Goal: Task Accomplishment & Management: Manage account settings

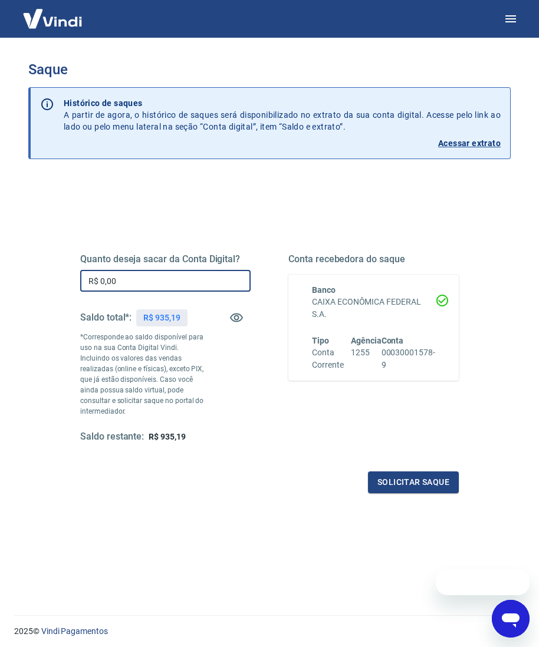
click at [189, 288] on input "R$ 0,00" at bounding box center [165, 281] width 170 height 22
type input "R$ 735,00"
click at [385, 476] on button "Solicitar saque" at bounding box center [413, 482] width 91 height 22
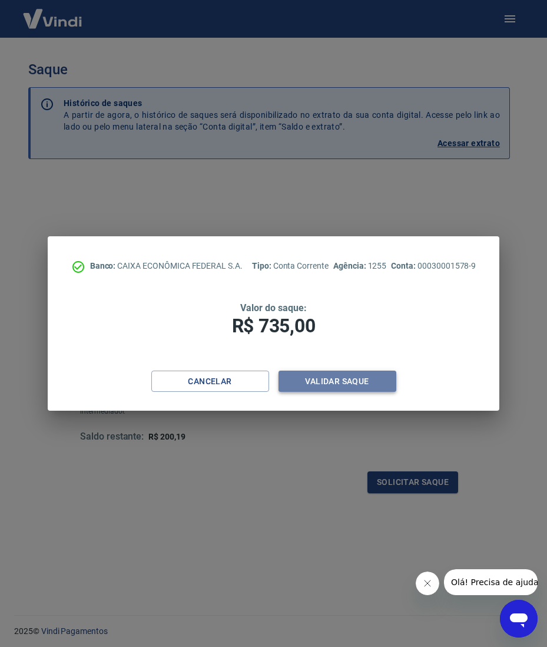
click at [360, 378] on button "Validar saque" at bounding box center [338, 382] width 118 height 22
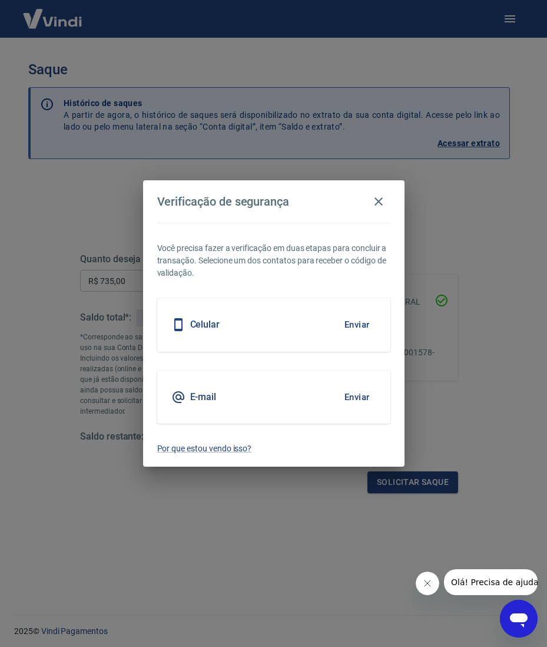
click at [342, 324] on button "Enviar" at bounding box center [357, 324] width 38 height 25
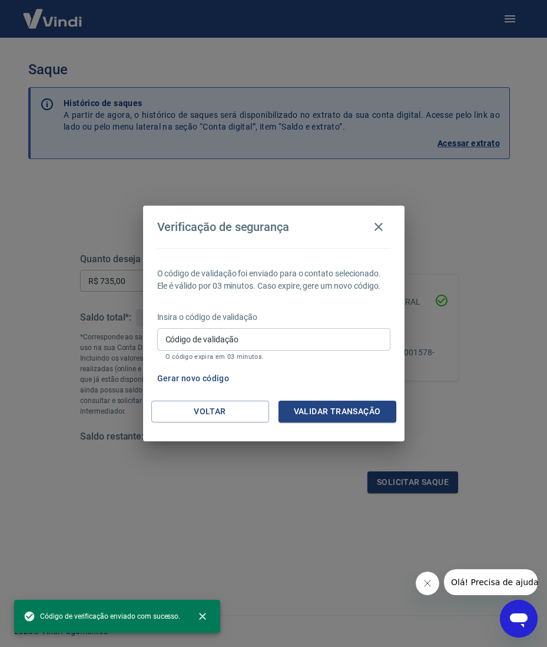
click at [293, 336] on input "Código de validação" at bounding box center [273, 339] width 233 height 22
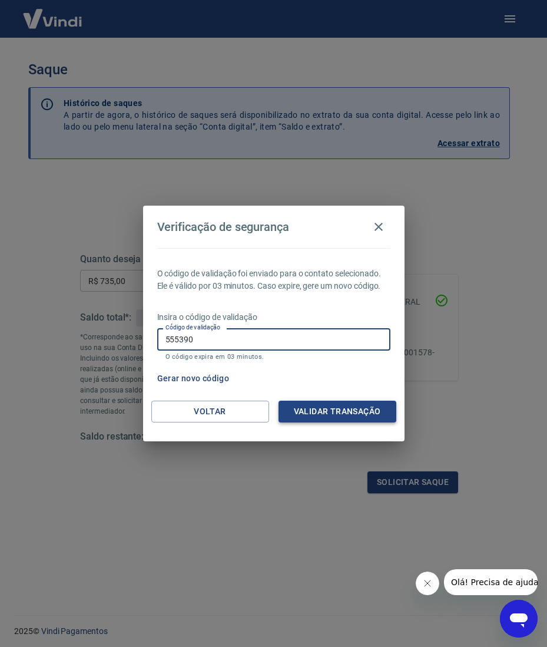
type input "555390"
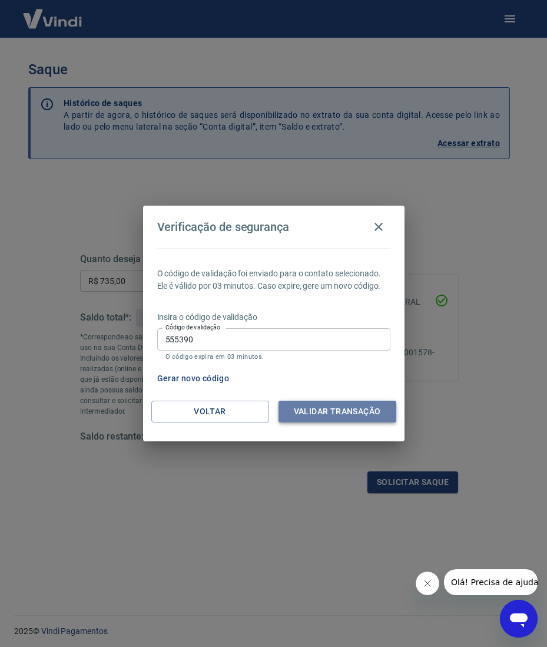
click at [316, 404] on button "Validar transação" at bounding box center [338, 412] width 118 height 22
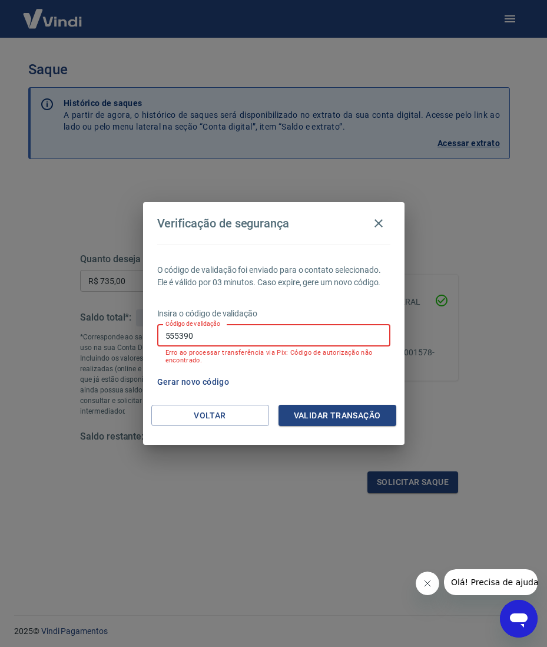
drag, startPoint x: 253, startPoint y: 338, endPoint x: 86, endPoint y: 331, distance: 166.9
click at [86, 331] on div "Verificação de segurança O código de validação foi enviado para o contato selec…" at bounding box center [273, 323] width 547 height 647
